Goal: Use online tool/utility: Utilize a website feature to perform a specific function

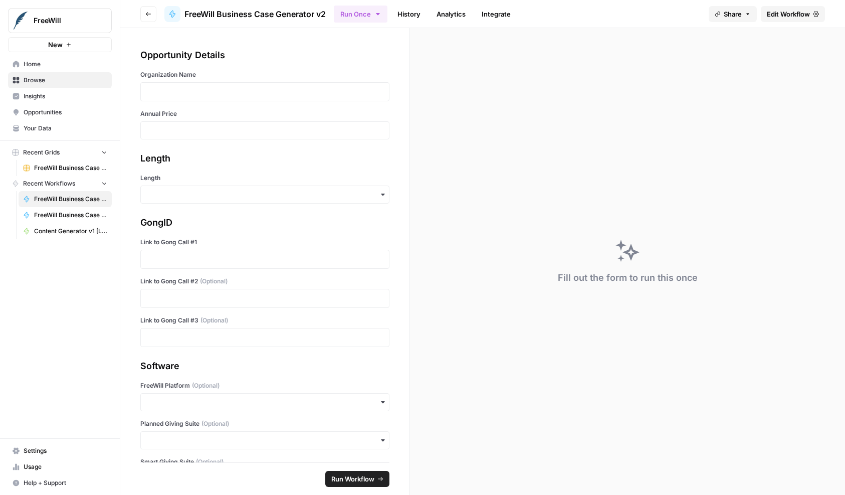
click at [564, 12] on div "Run Once History Analytics Integrate" at bounding box center [517, 14] width 367 height 20
click at [293, 53] on div "Opportunity Details" at bounding box center [264, 55] width 249 height 14
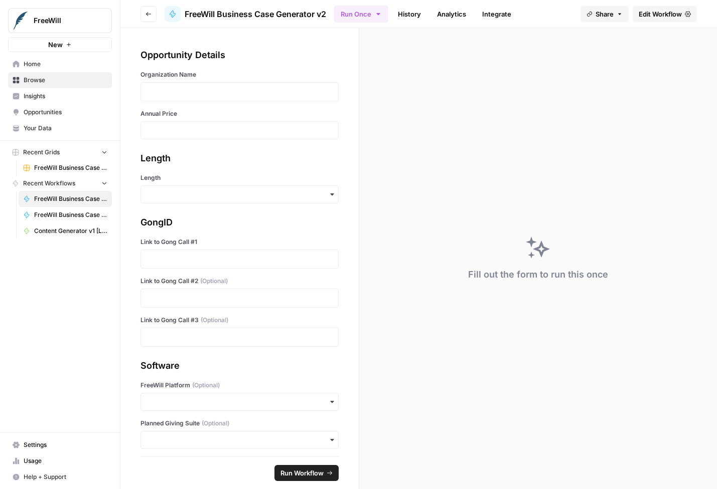
click at [234, 100] on div at bounding box center [239, 91] width 198 height 19
click at [223, 92] on p at bounding box center [239, 92] width 185 height 10
click at [184, 130] on input "Annual Price" at bounding box center [239, 130] width 185 height 9
paste input "19500"
type input "19500"
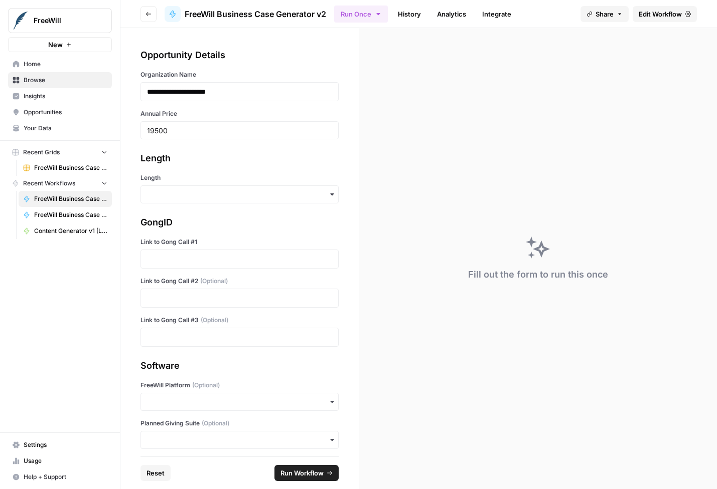
click at [204, 165] on div "Length" at bounding box center [239, 158] width 198 height 14
click at [212, 197] on input "Length" at bounding box center [239, 195] width 185 height 10
click at [167, 234] on div "Short" at bounding box center [239, 240] width 197 height 19
click at [197, 227] on div "GongID" at bounding box center [239, 223] width 198 height 14
click at [199, 266] on div at bounding box center [239, 259] width 198 height 19
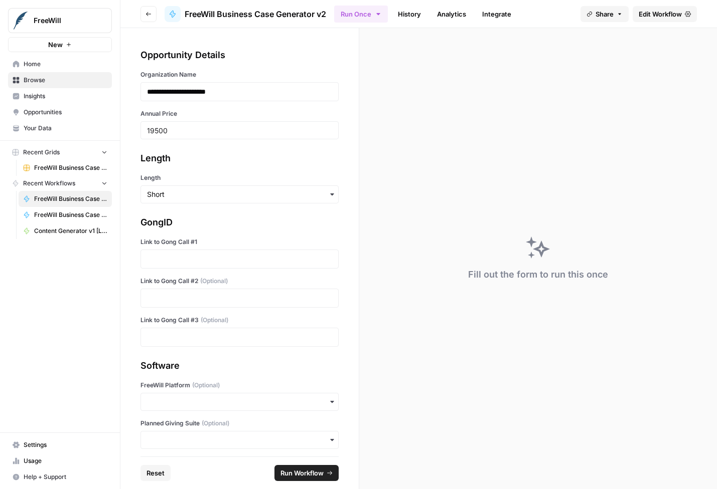
click at [199, 266] on div at bounding box center [239, 259] width 198 height 19
click at [176, 258] on p at bounding box center [239, 259] width 185 height 10
click at [165, 303] on p at bounding box center [239, 298] width 185 height 10
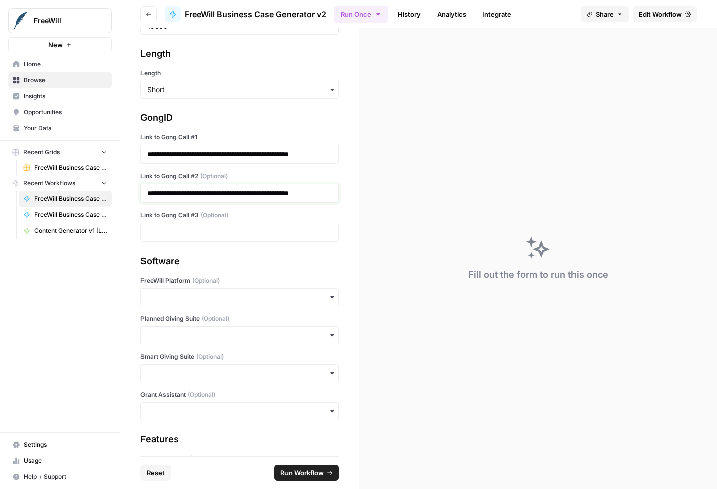
scroll to position [103, 0]
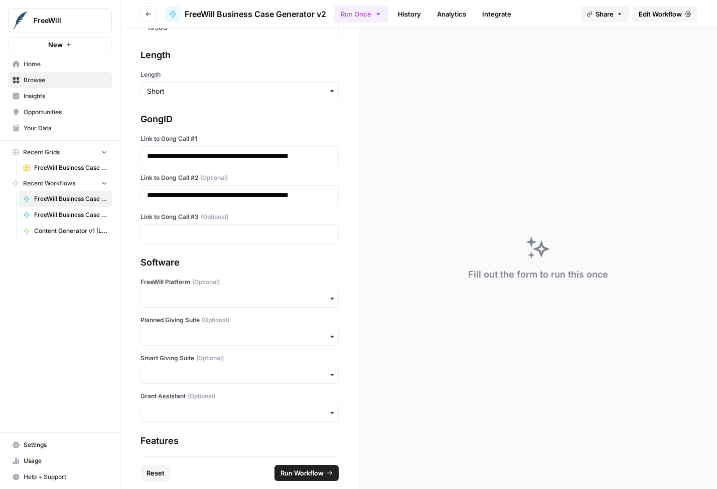
click at [218, 270] on div "Software" at bounding box center [239, 263] width 198 height 14
click at [215, 304] on input "FreeWill Platform (Optional)" at bounding box center [239, 299] width 185 height 10
click at [199, 347] on div "Yes" at bounding box center [239, 345] width 197 height 19
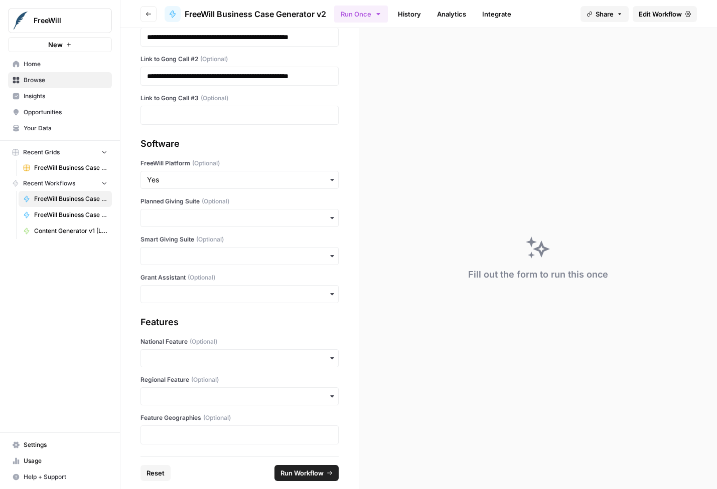
scroll to position [242, 0]
click at [297, 477] on span "Run Workflow" at bounding box center [301, 473] width 43 height 10
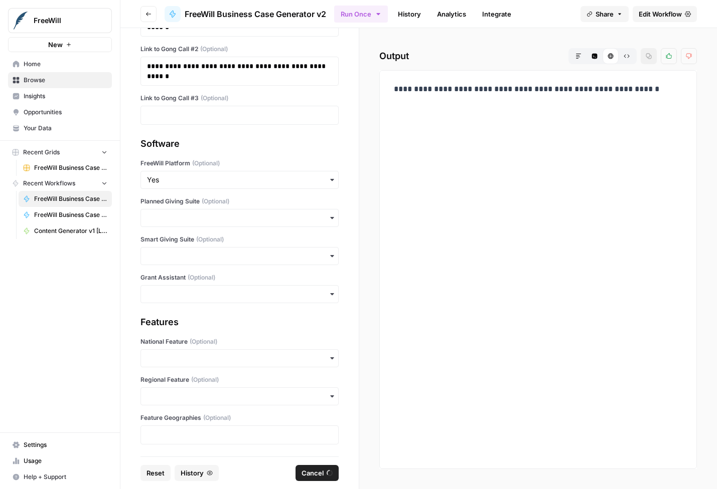
click at [705, 96] on div "**********" at bounding box center [538, 258] width 358 height 461
click at [123, 17] on icon "button" at bounding box center [121, 20] width 7 height 7
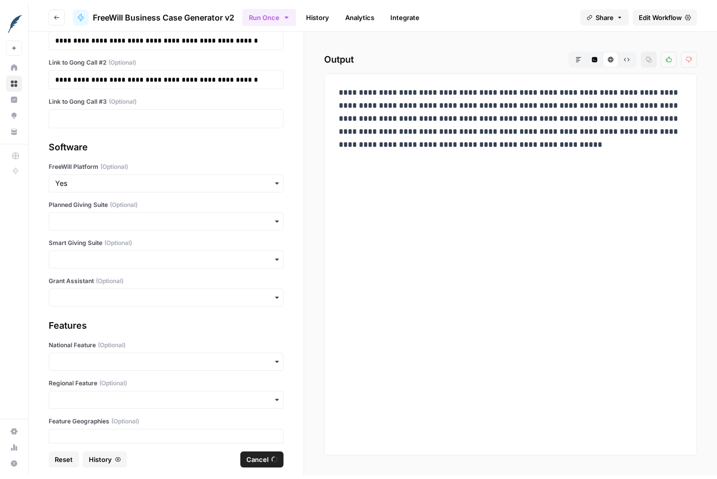
scroll to position [239, 0]
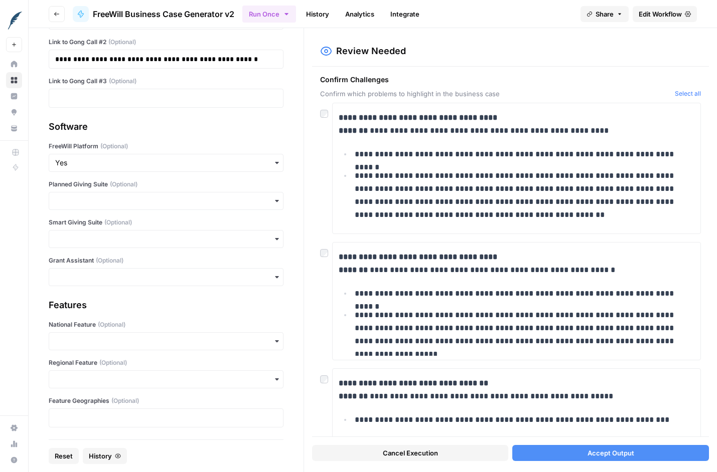
click at [687, 92] on button "Select all" at bounding box center [687, 94] width 26 height 10
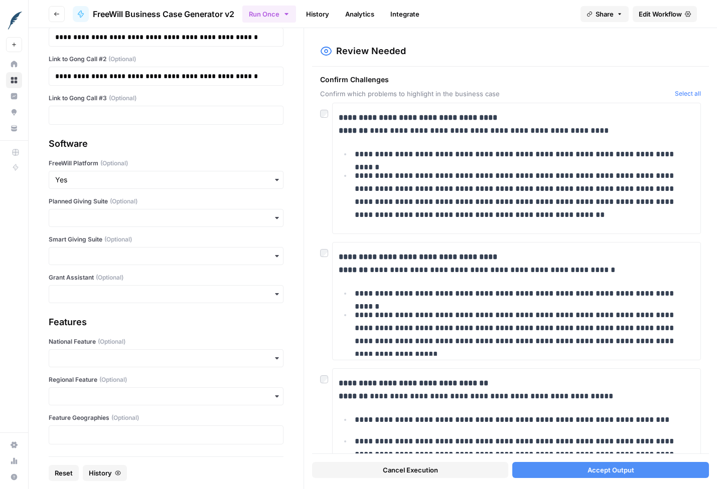
scroll to position [0, 0]
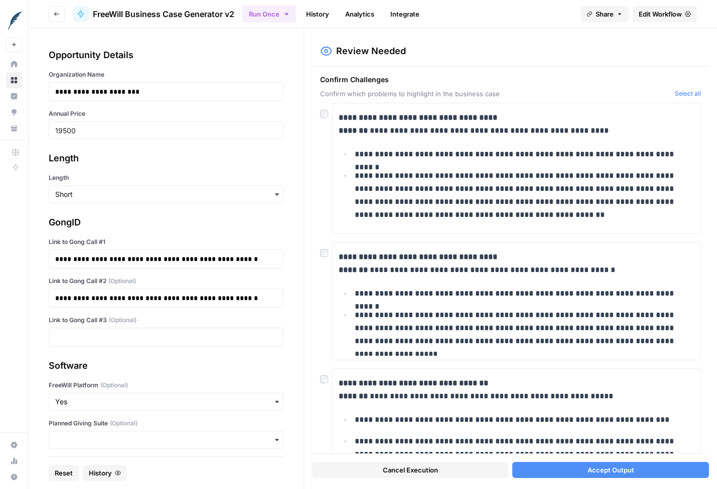
click at [575, 471] on button "Accept Output" at bounding box center [610, 470] width 197 height 16
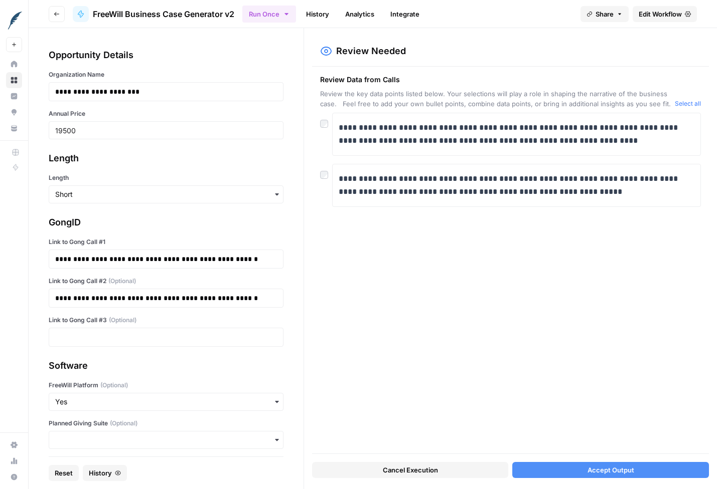
click at [570, 470] on button "Accept Output" at bounding box center [610, 470] width 197 height 16
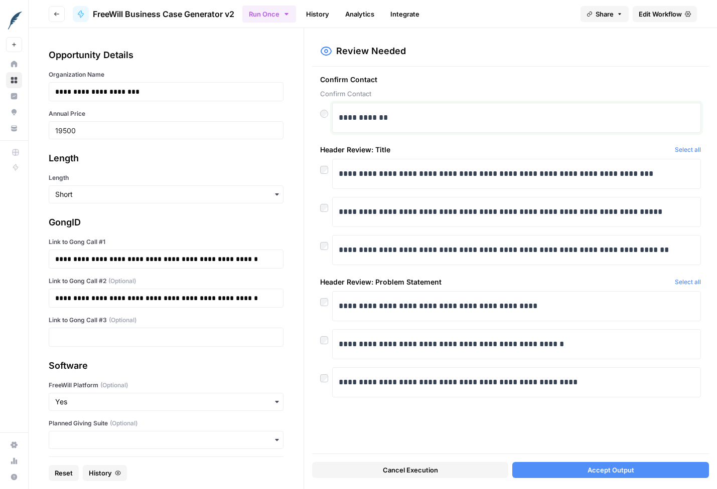
click at [425, 121] on p "**********" at bounding box center [516, 117] width 356 height 13
click at [441, 86] on div "Confirm Contact Confirm Contact" at bounding box center [510, 87] width 381 height 24
click at [615, 472] on span "Accept Output" at bounding box center [610, 470] width 47 height 10
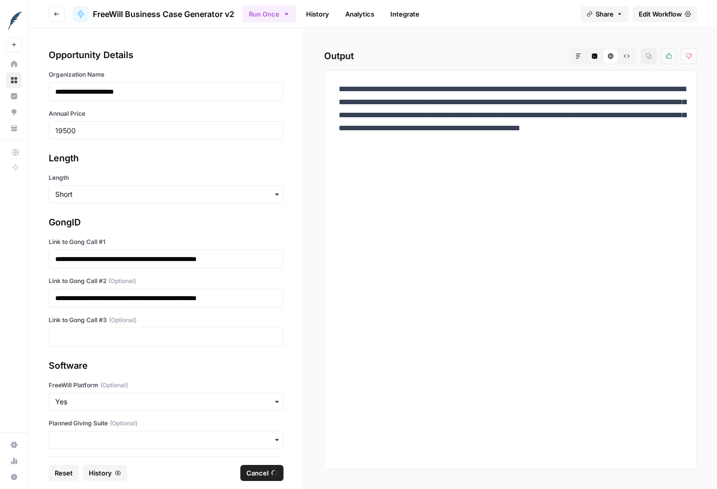
click at [704, 451] on div "**********" at bounding box center [510, 258] width 413 height 461
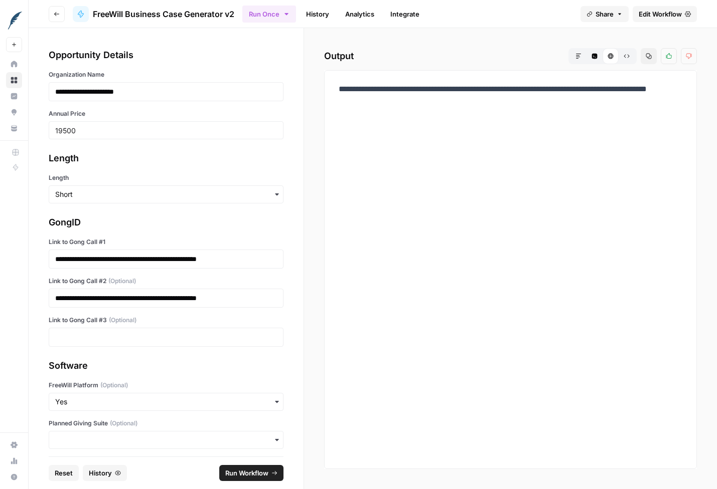
click at [440, 139] on div "**********" at bounding box center [510, 270] width 356 height 382
drag, startPoint x: 401, startPoint y: 101, endPoint x: 384, endPoint y: 88, distance: 21.6
click at [384, 88] on p "**********" at bounding box center [510, 96] width 344 height 26
copy p "**********"
